Goal: Navigation & Orientation: Find specific page/section

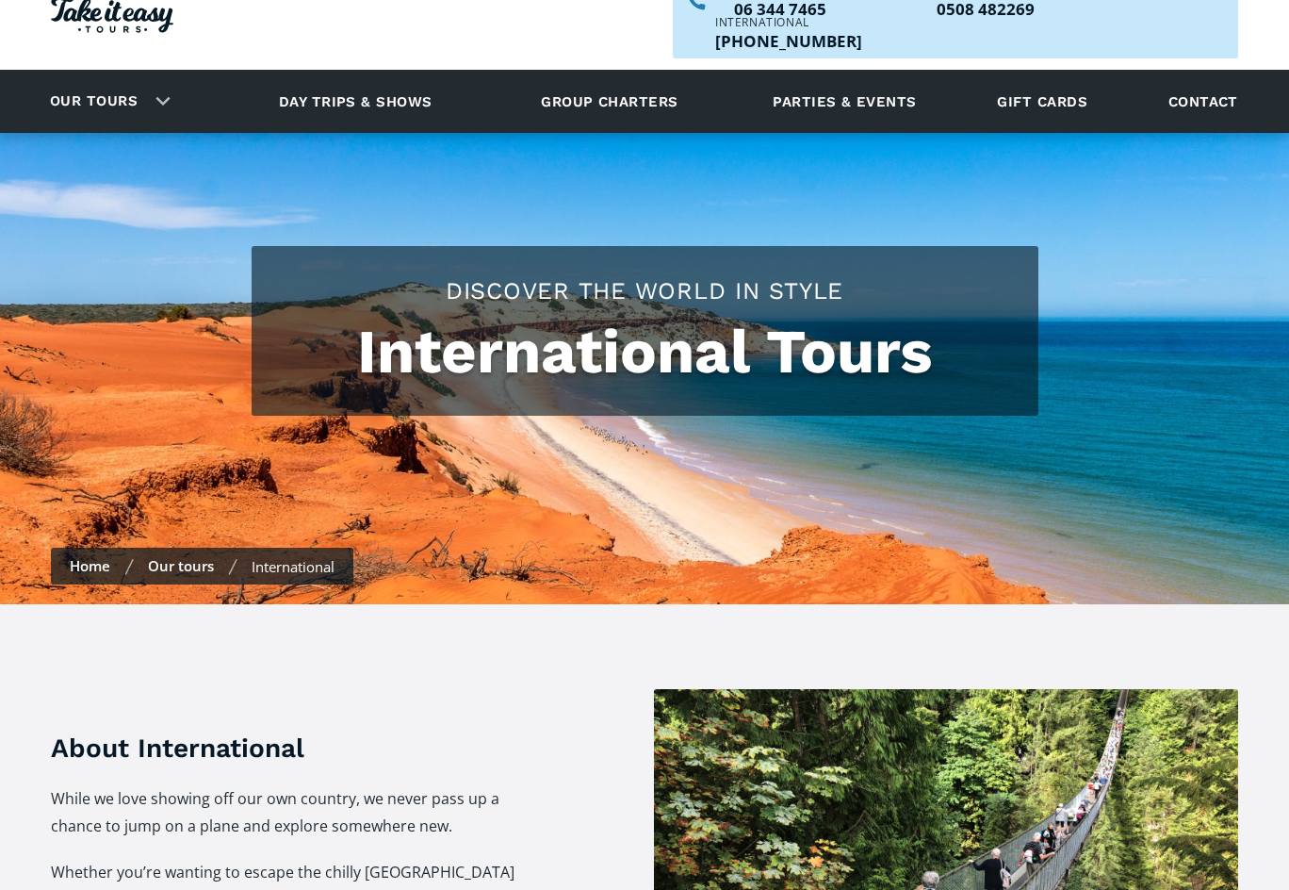
scroll to position [80, 0]
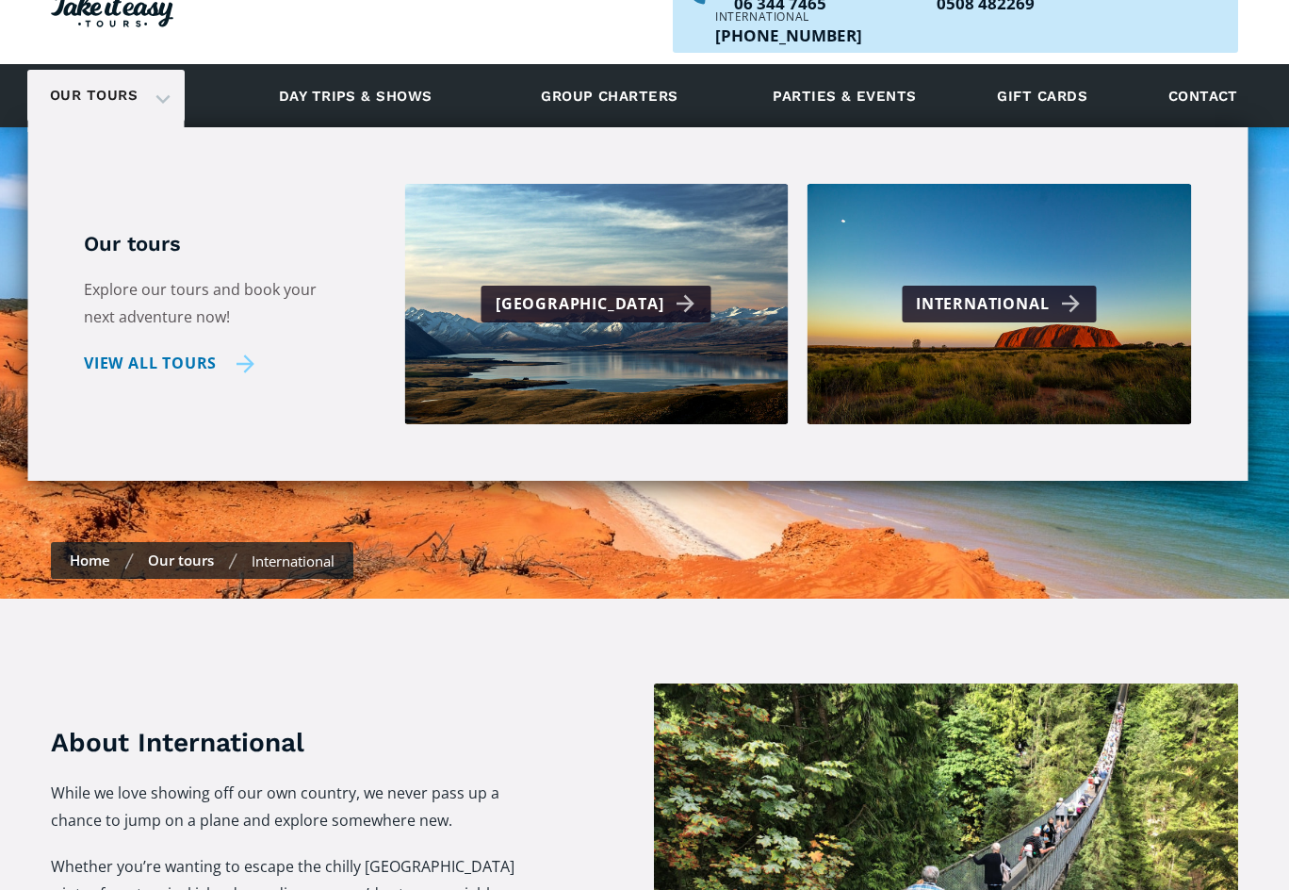
click at [161, 350] on link "View all tours" at bounding box center [169, 363] width 171 height 27
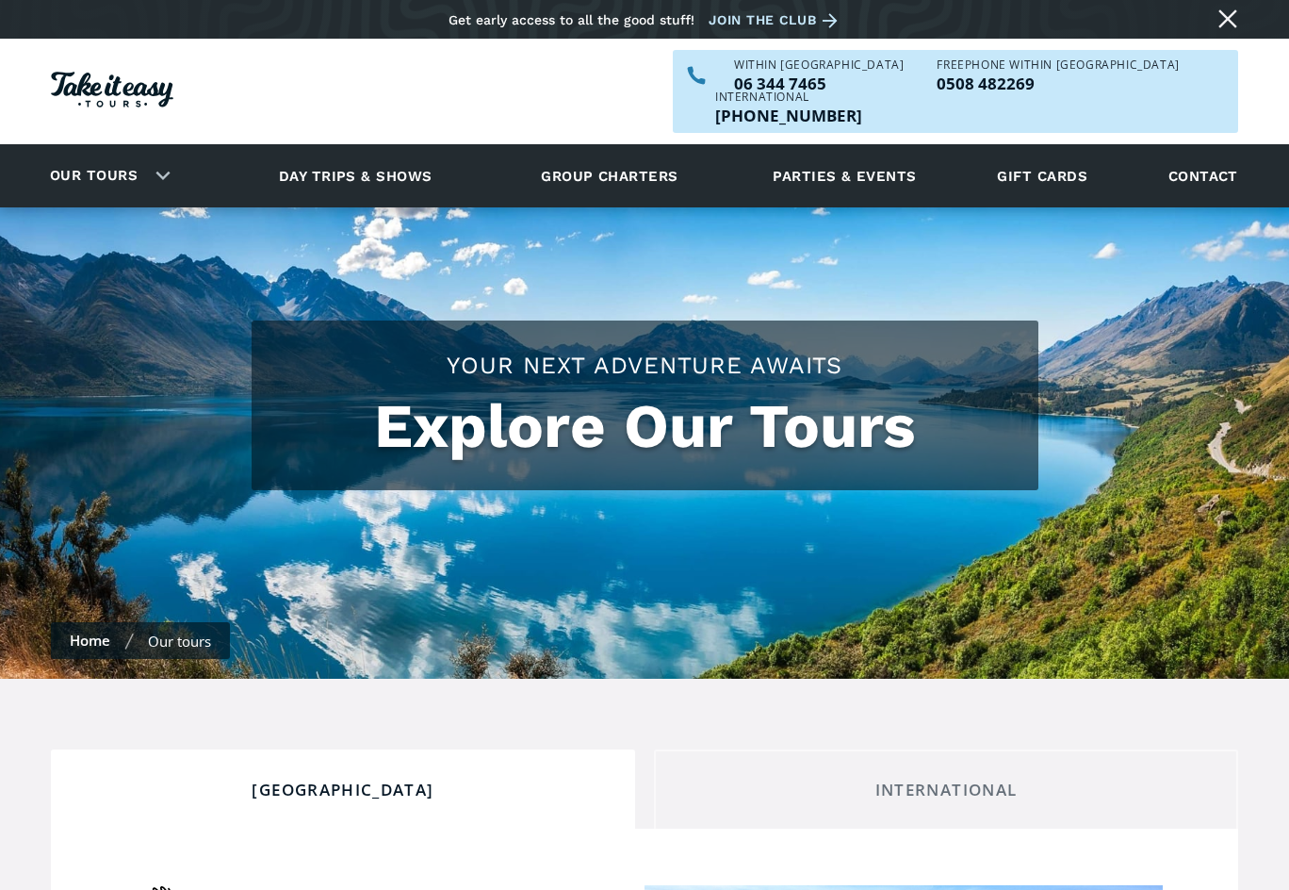
scroll to position [1028, 0]
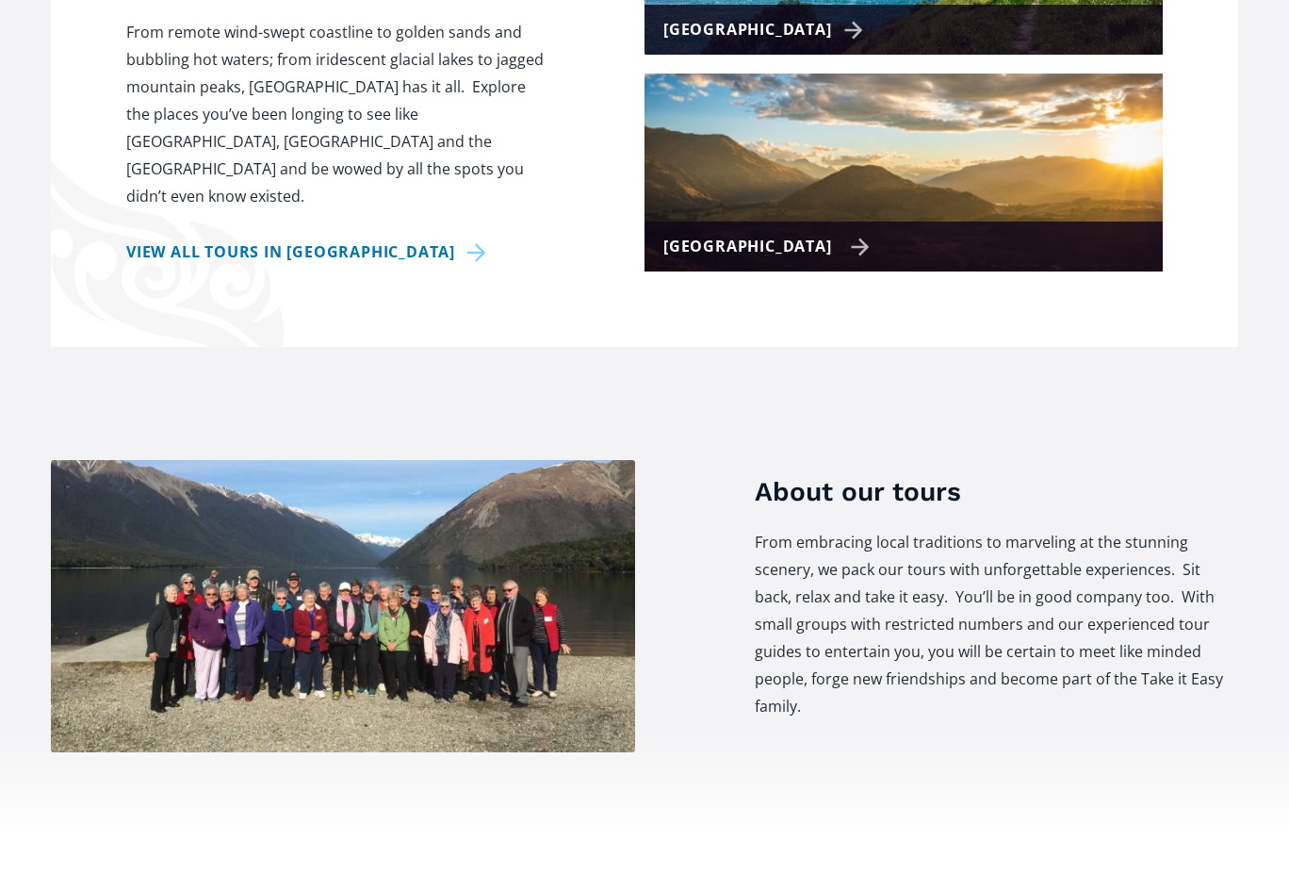
click at [726, 233] on div "[GEOGRAPHIC_DATA]" at bounding box center [766, 246] width 206 height 27
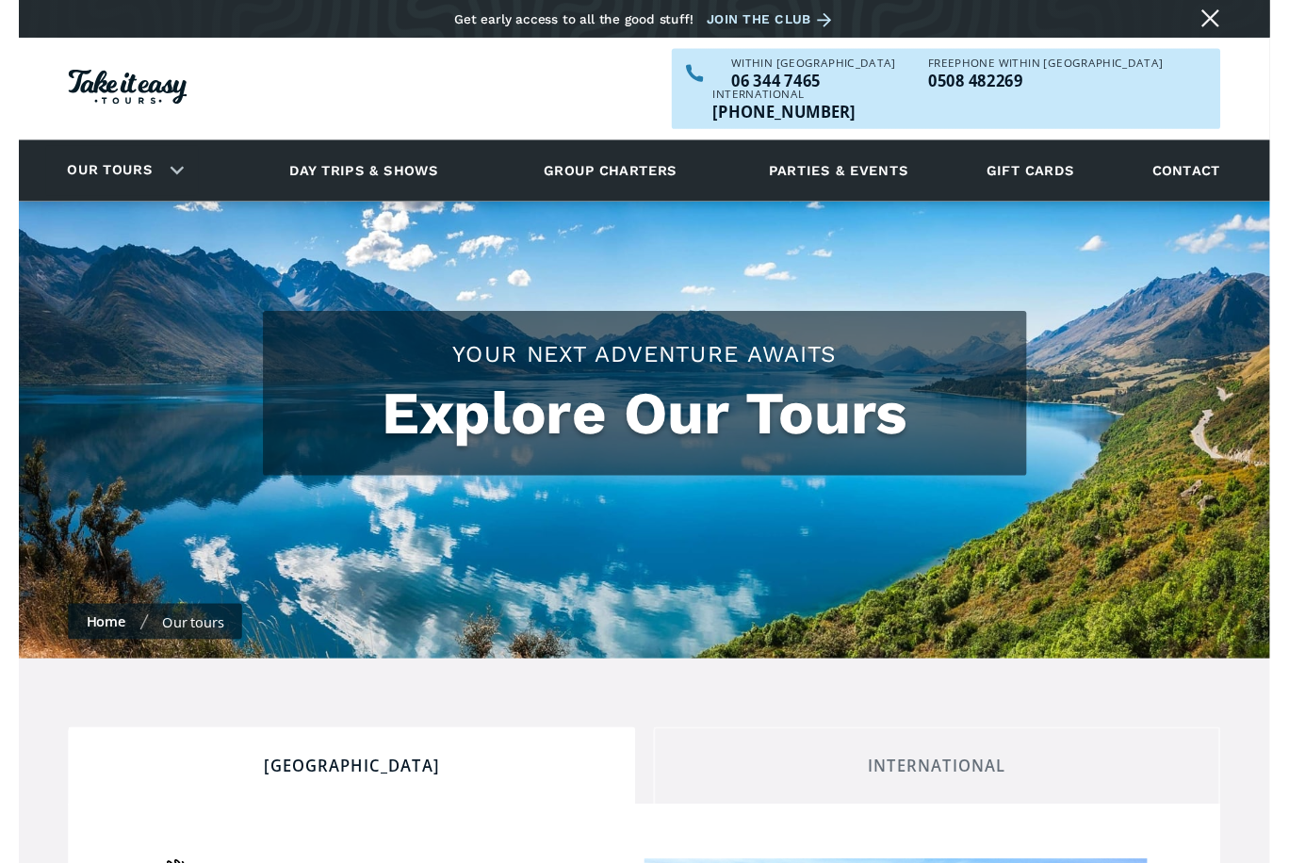
scroll to position [1027, 0]
